Goal: Task Accomplishment & Management: Manage account settings

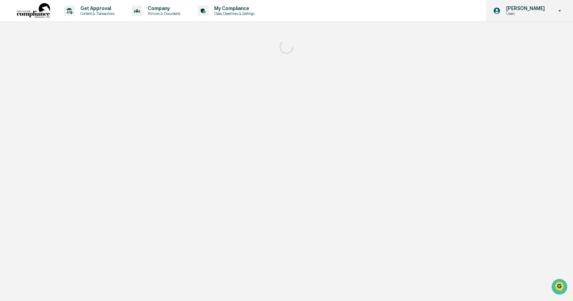
click at [529, 13] on p "Users" at bounding box center [524, 13] width 48 height 5
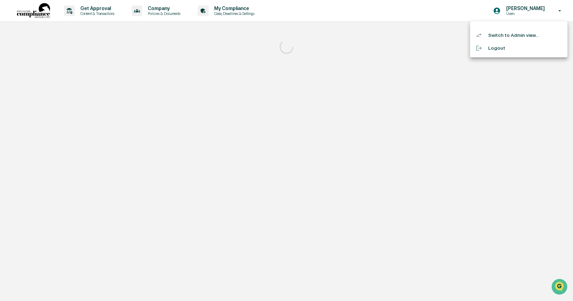
click at [521, 34] on li "Switch to Admin view..." at bounding box center [518, 35] width 97 height 13
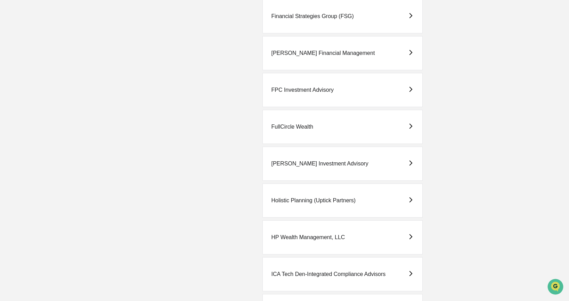
scroll to position [1062, 0]
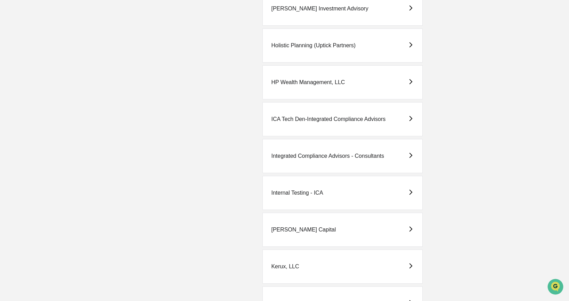
click at [288, 154] on div "Integrated Compliance Advisors - Consultants" at bounding box center [327, 156] width 113 height 6
